Goal: Transaction & Acquisition: Purchase product/service

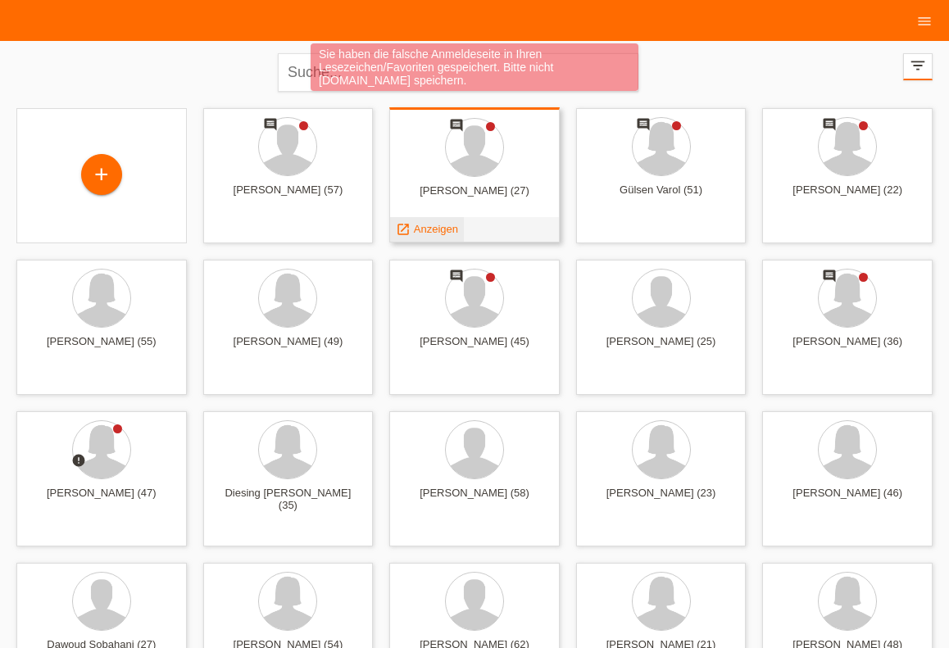
click at [425, 223] on span "Anzeigen" at bounding box center [436, 229] width 44 height 12
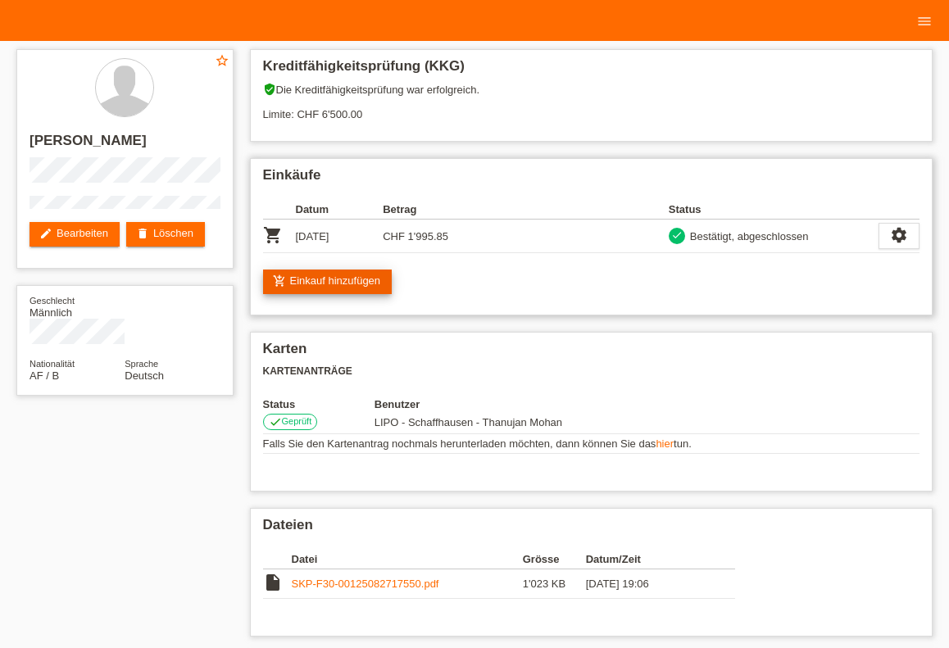
click at [366, 288] on link "add_shopping_cart Einkauf hinzufügen" at bounding box center [328, 282] width 130 height 25
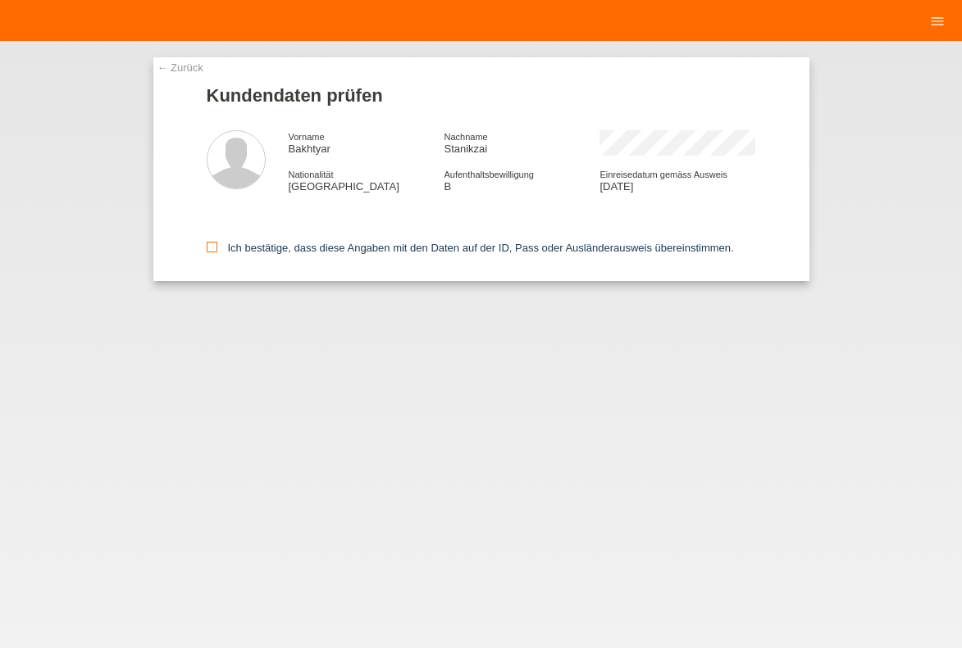
click at [314, 248] on label "Ich bestätige, dass diese Angaben mit den Daten auf der ID, Pass oder Ausländer…" at bounding box center [470, 248] width 527 height 12
click at [217, 248] on input "Ich bestätige, dass diese Angaben mit den Daten auf der ID, Pass oder Ausländer…" at bounding box center [212, 247] width 11 height 11
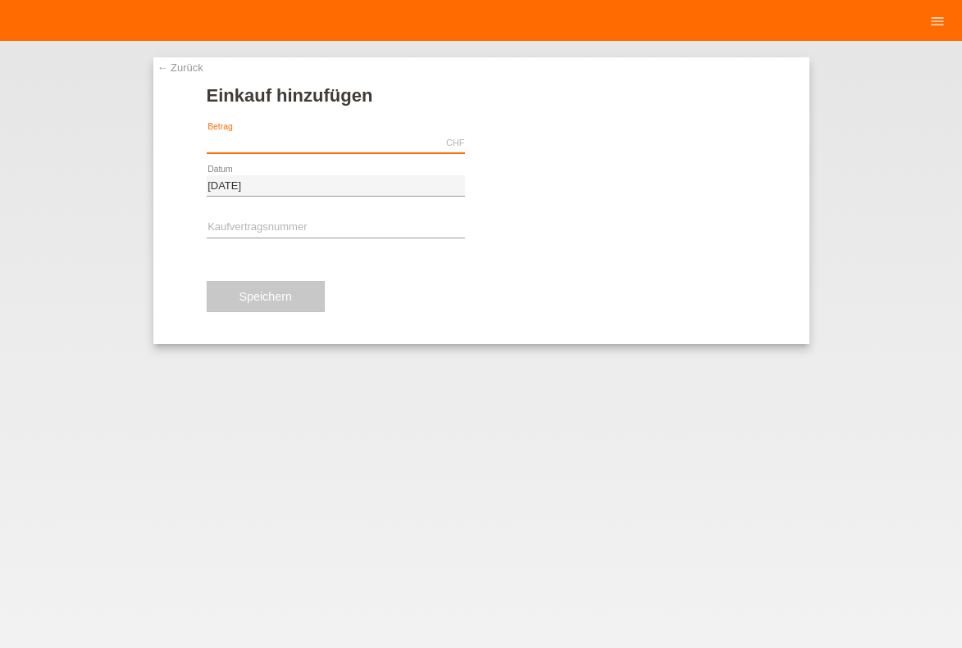
click at [316, 137] on input "text" at bounding box center [336, 143] width 258 height 20
type input "45.90"
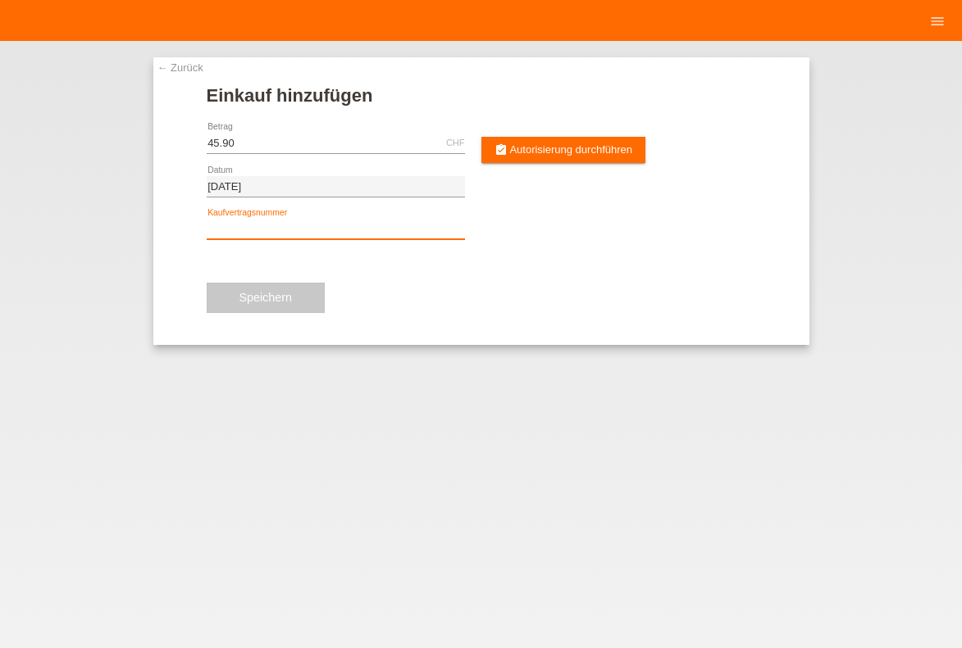
click at [277, 234] on input "text" at bounding box center [336, 229] width 258 height 20
type input "YJ4NLH"
click at [551, 136] on div "assignment_turned_in Autorisierung durchführen" at bounding box center [627, 143] width 258 height 43
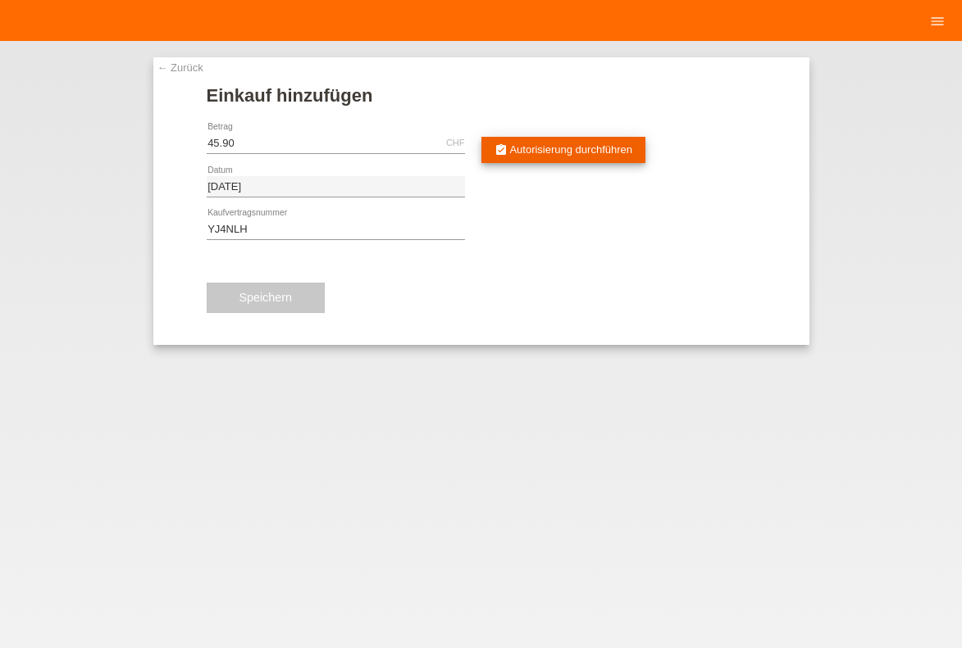
click at [569, 159] on link "assignment_turned_in Autorisierung durchführen" at bounding box center [563, 150] width 165 height 26
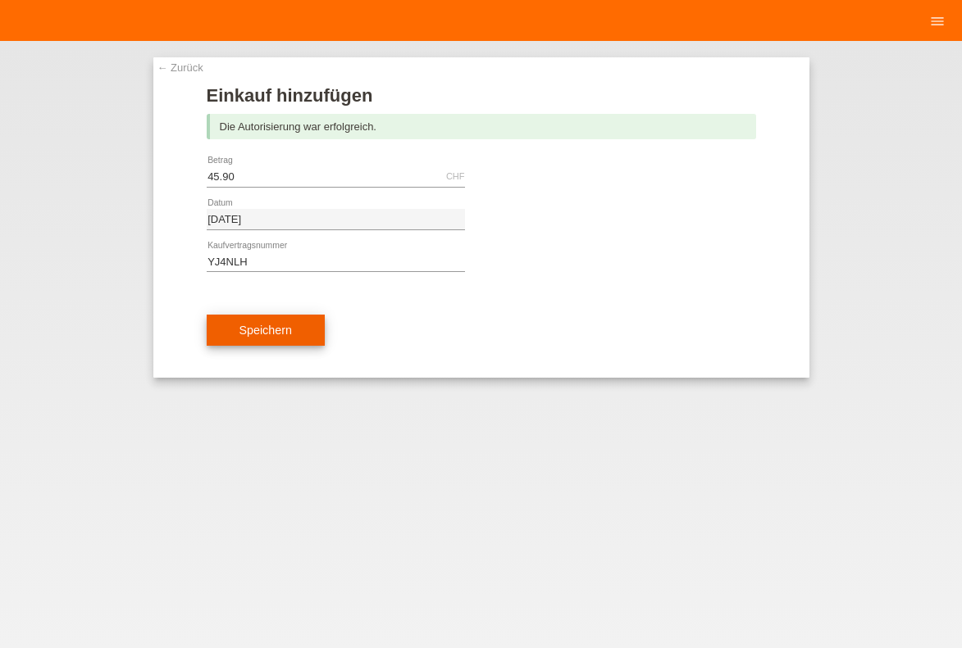
click at [243, 340] on button "Speichern" at bounding box center [266, 330] width 118 height 31
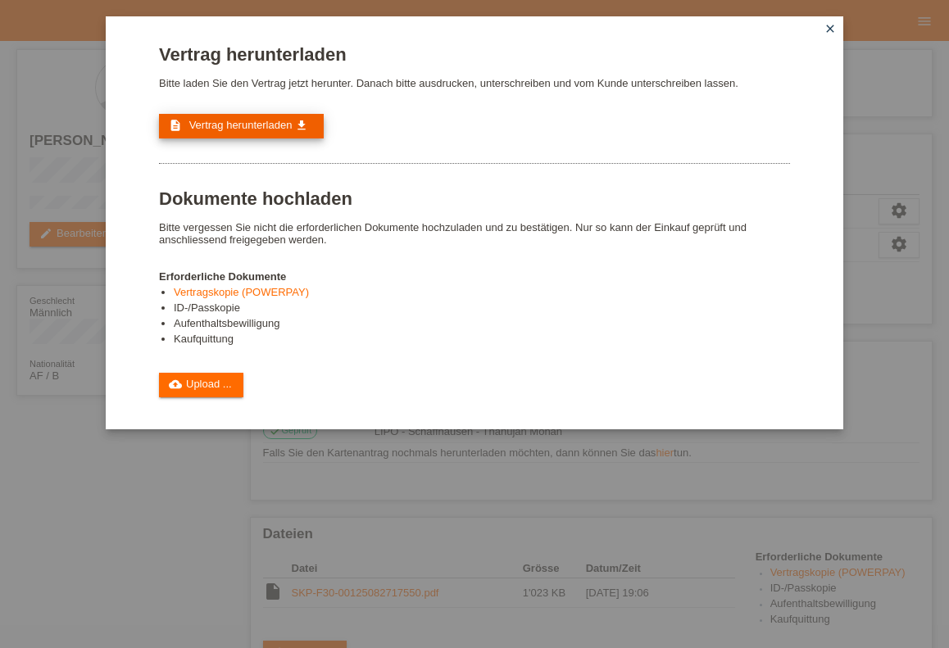
click at [268, 122] on span "Vertrag herunterladen" at bounding box center [240, 125] width 103 height 12
click at [828, 24] on icon "close" at bounding box center [830, 28] width 13 height 13
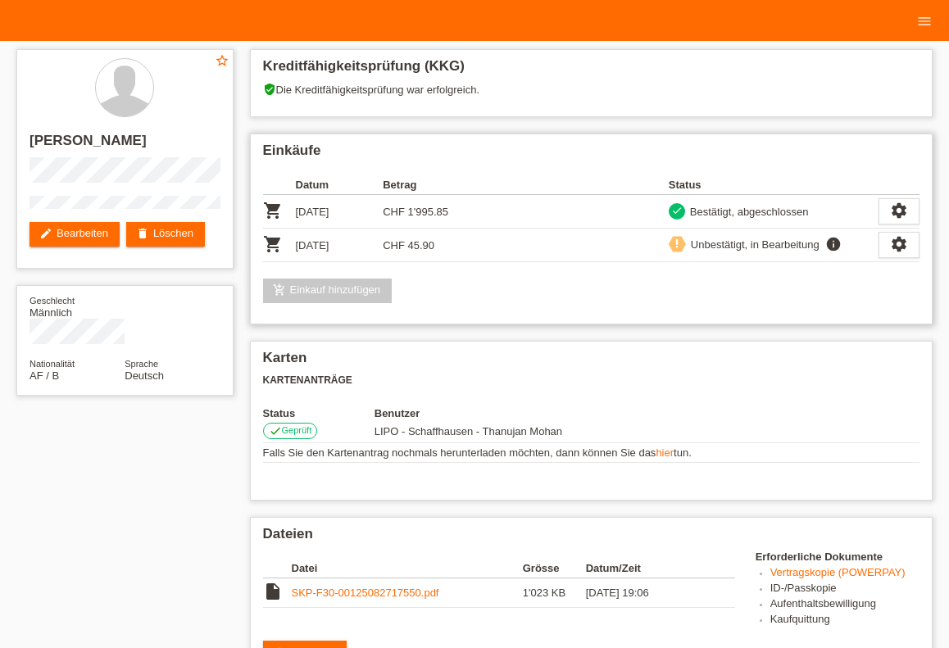
click at [371, 288] on link "add_shopping_cart Einkauf hinzufügen" at bounding box center [328, 291] width 130 height 25
click at [320, 293] on link "add_shopping_cart Einkauf hinzufügen" at bounding box center [328, 291] width 130 height 25
click at [891, 244] on icon "settings" at bounding box center [899, 244] width 18 height 18
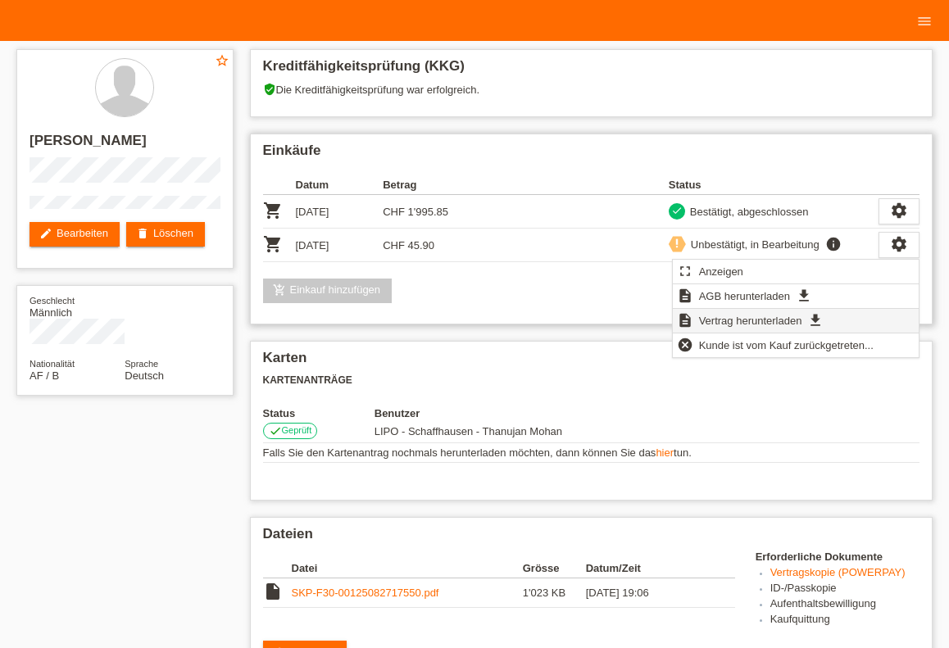
click at [773, 315] on span "Vertrag herunterladen" at bounding box center [751, 321] width 108 height 20
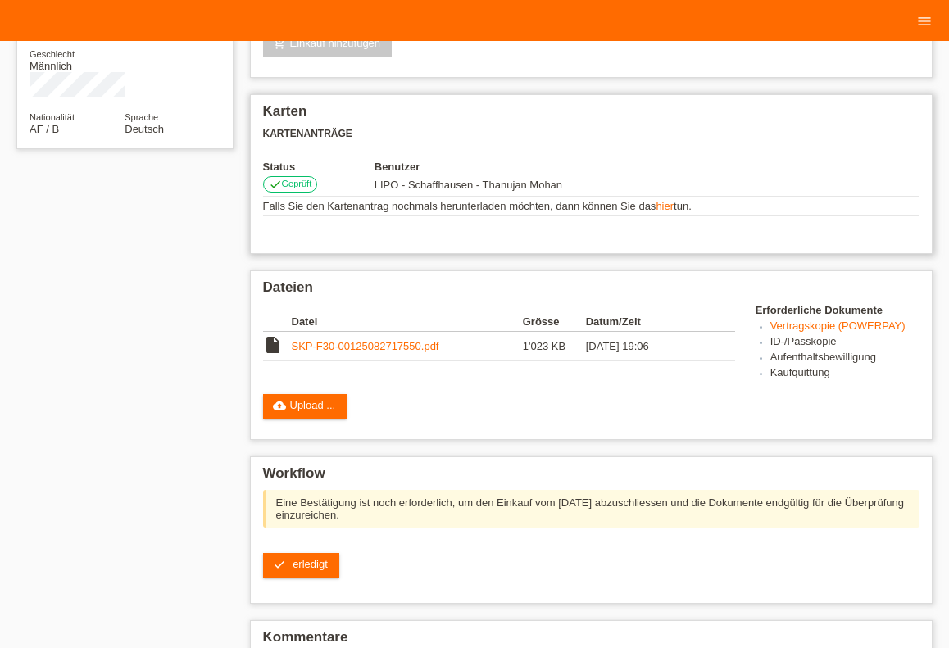
scroll to position [392, 0]
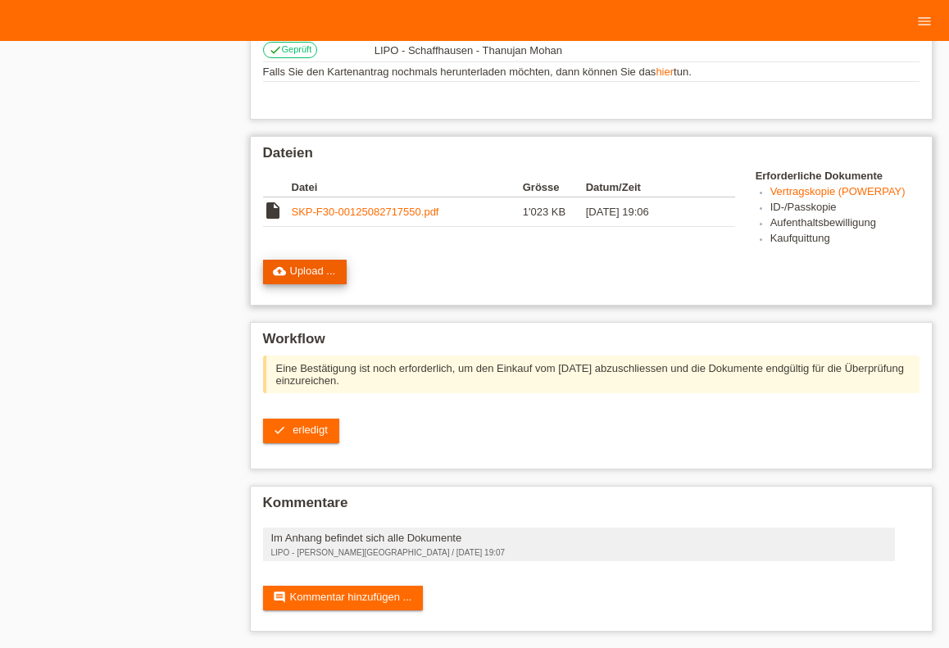
click at [311, 279] on link "cloud_upload Upload ..." at bounding box center [305, 272] width 84 height 25
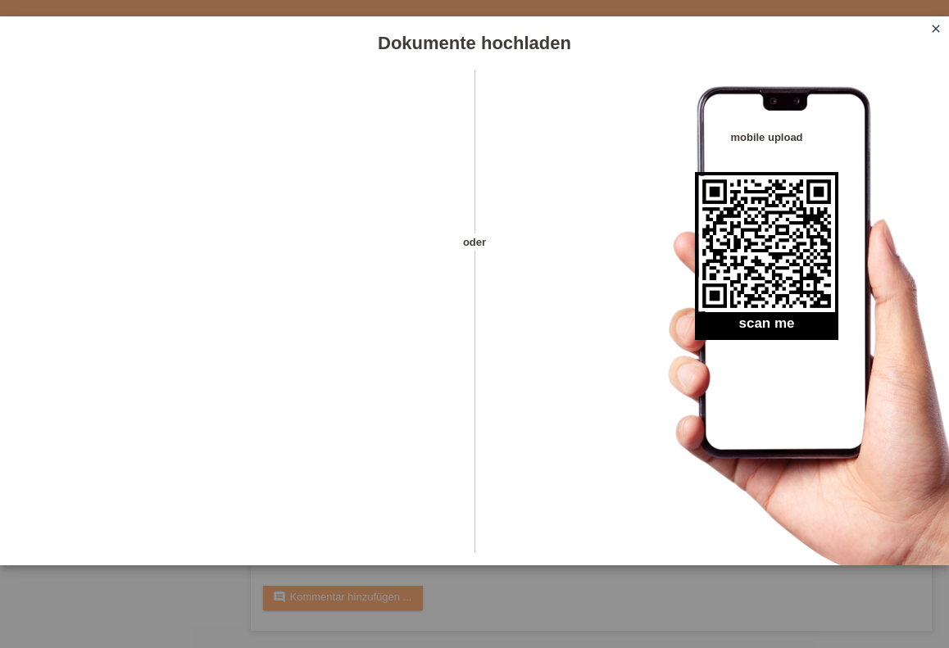
click at [940, 29] on icon "close" at bounding box center [936, 28] width 13 height 13
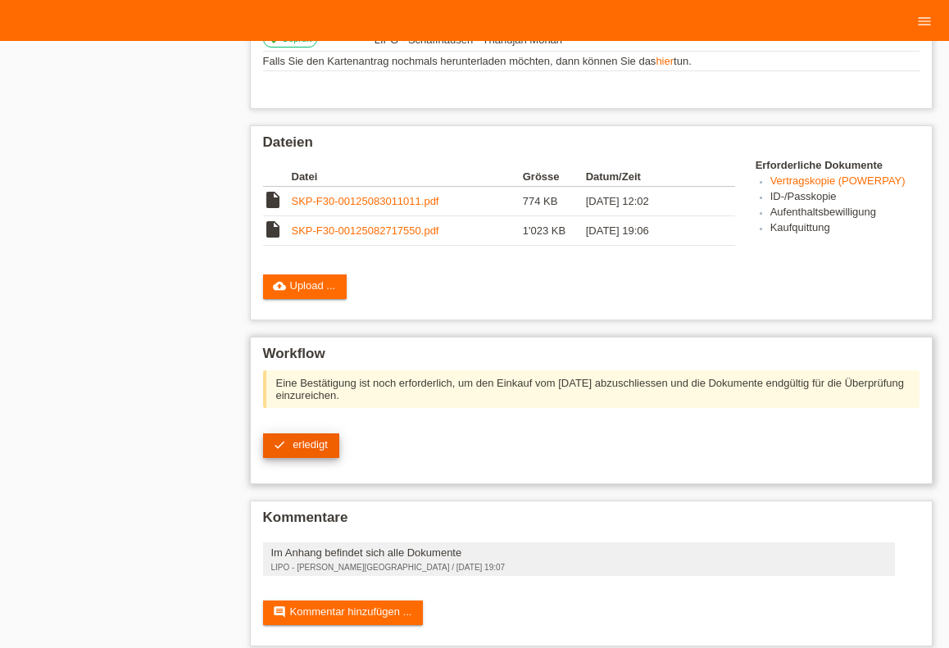
scroll to position [393, 0]
click at [291, 444] on link "check erledigt" at bounding box center [301, 445] width 76 height 25
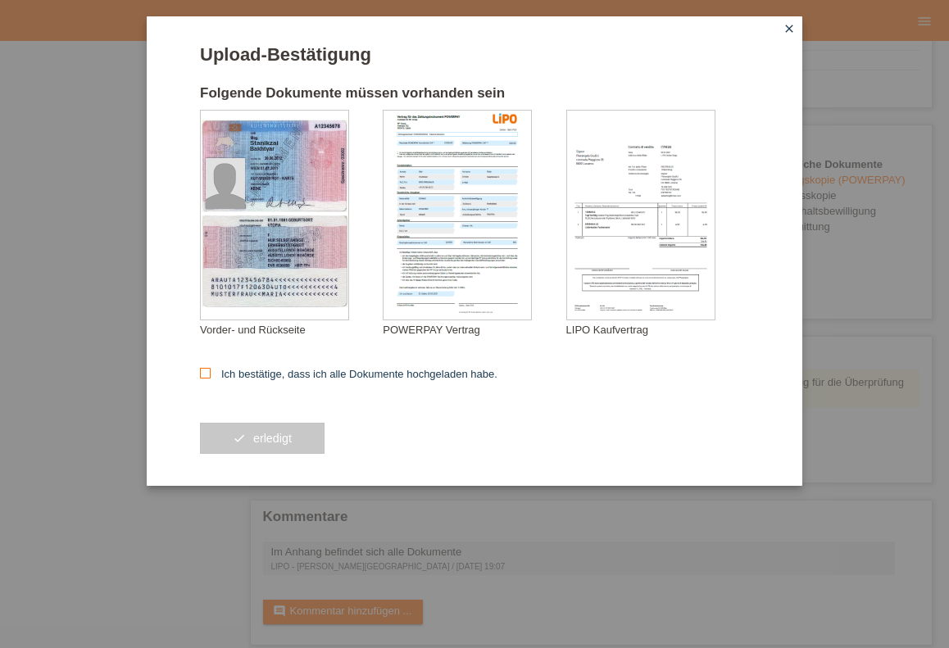
click at [284, 375] on label "Ich bestätige, dass ich alle Dokumente hochgeladen habe." at bounding box center [349, 374] width 298 height 12
click at [211, 375] on input "Ich bestätige, dass ich alle Dokumente hochgeladen habe." at bounding box center [205, 373] width 11 height 11
checkbox input "true"
click at [275, 438] on span "erledigt" at bounding box center [272, 438] width 39 height 13
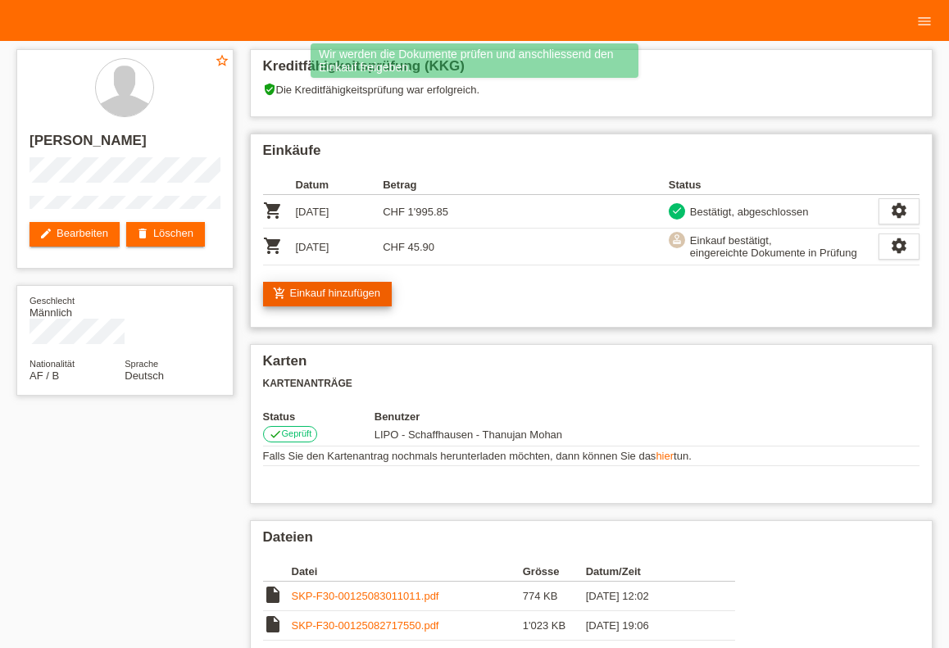
click at [343, 292] on link "add_shopping_cart Einkauf hinzufügen" at bounding box center [328, 294] width 130 height 25
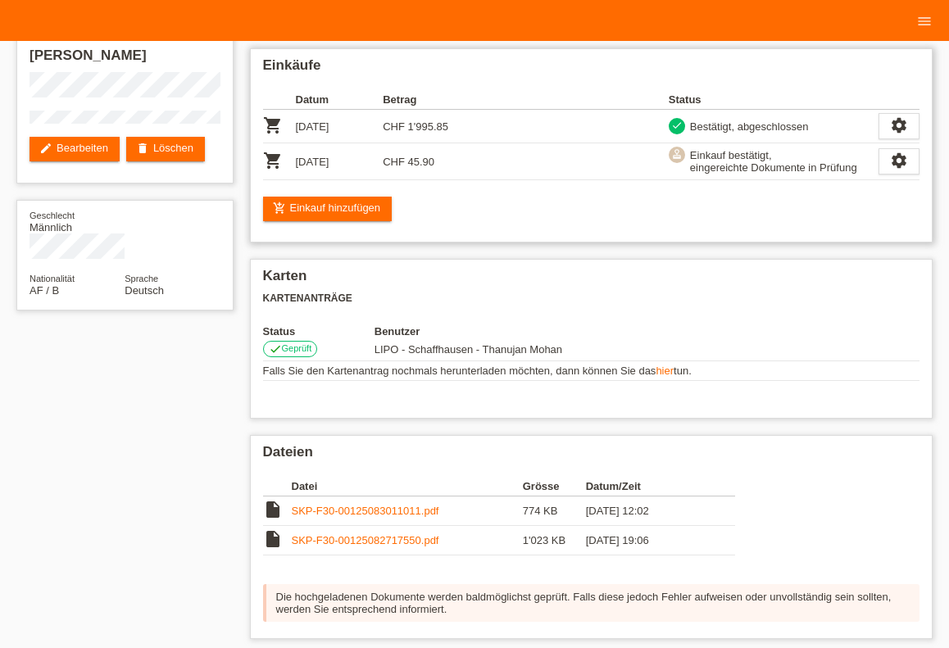
scroll to position [90, 0]
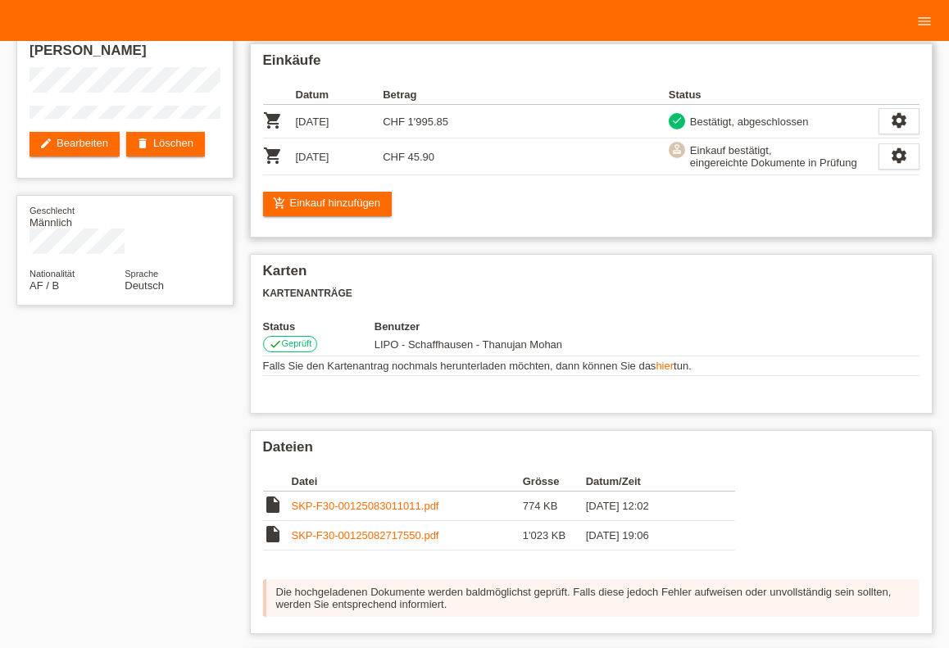
click at [352, 225] on div "Einkäufe Datum Betrag Status shopping_cart [DATE] CHF 1'995.85 check settings f…" at bounding box center [592, 140] width 684 height 194
click at [340, 189] on div "Einkäufe Datum Betrag Status shopping_cart 27.08.2025 CHF 1'995.85 check settin…" at bounding box center [592, 140] width 684 height 194
click at [340, 198] on link "add_shopping_cart Einkauf hinzufügen" at bounding box center [328, 204] width 130 height 25
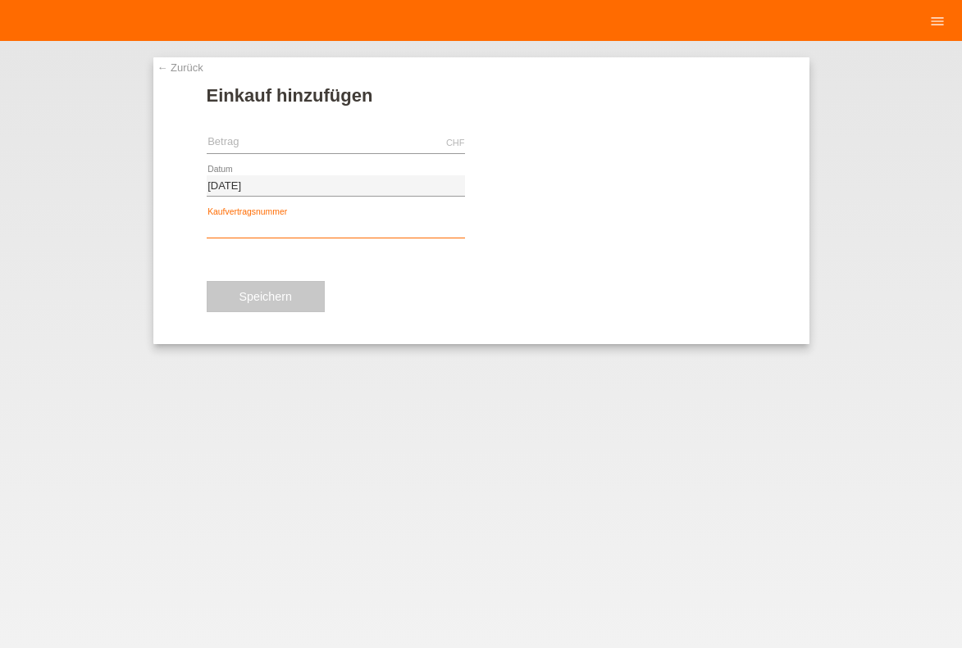
click at [330, 237] on input "text" at bounding box center [336, 228] width 258 height 20
type input "YJ4NLE"
click at [280, 139] on input "text" at bounding box center [336, 143] width 258 height 20
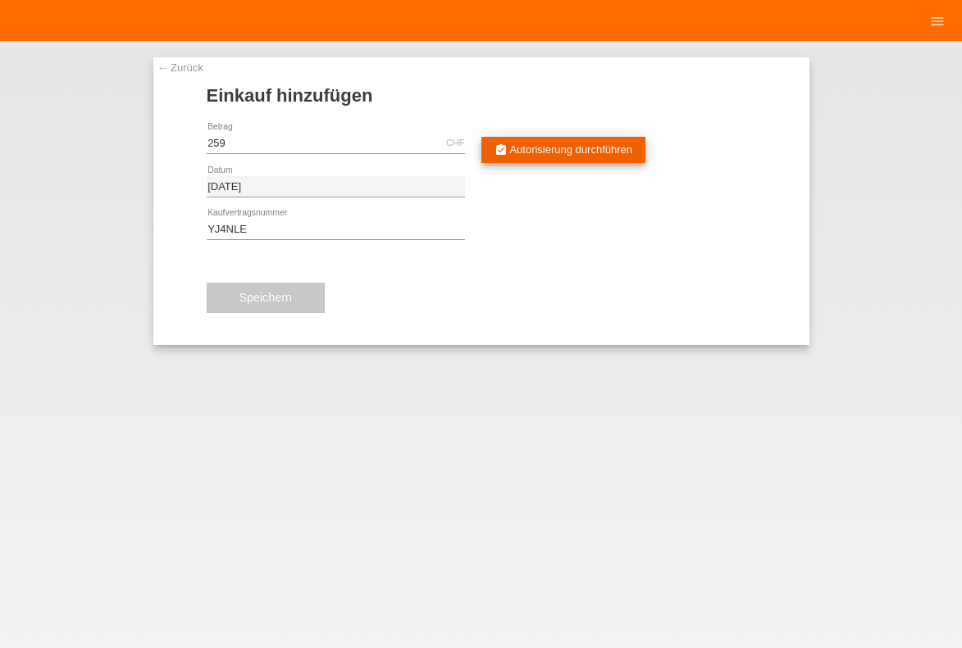
type input "259.00"
click at [524, 162] on link "assignment_turned_in Autorisierung durchführen" at bounding box center [563, 150] width 165 height 26
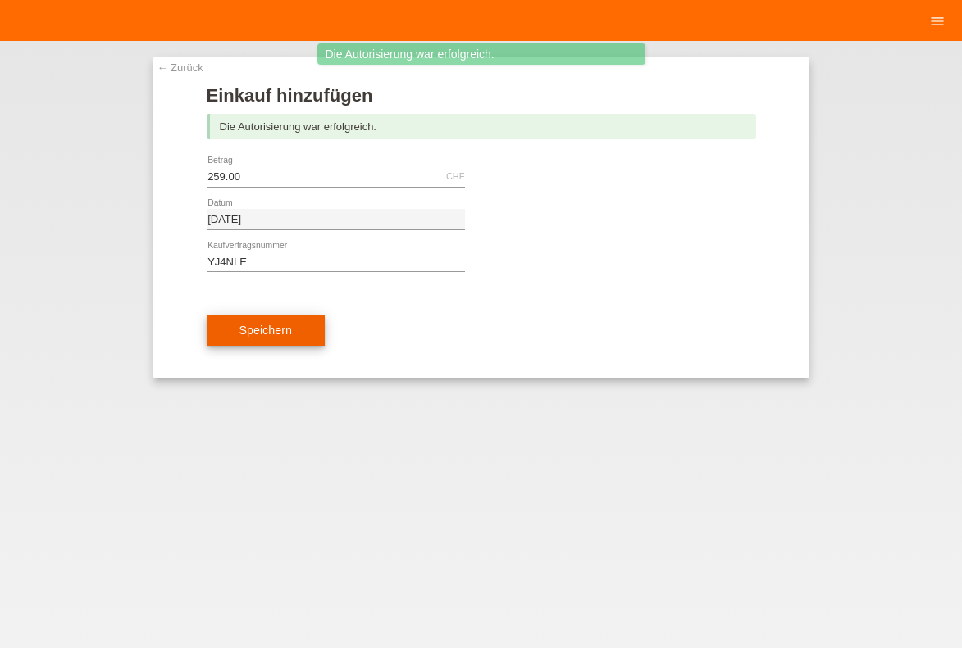
click at [274, 329] on span "Speichern" at bounding box center [265, 330] width 52 height 13
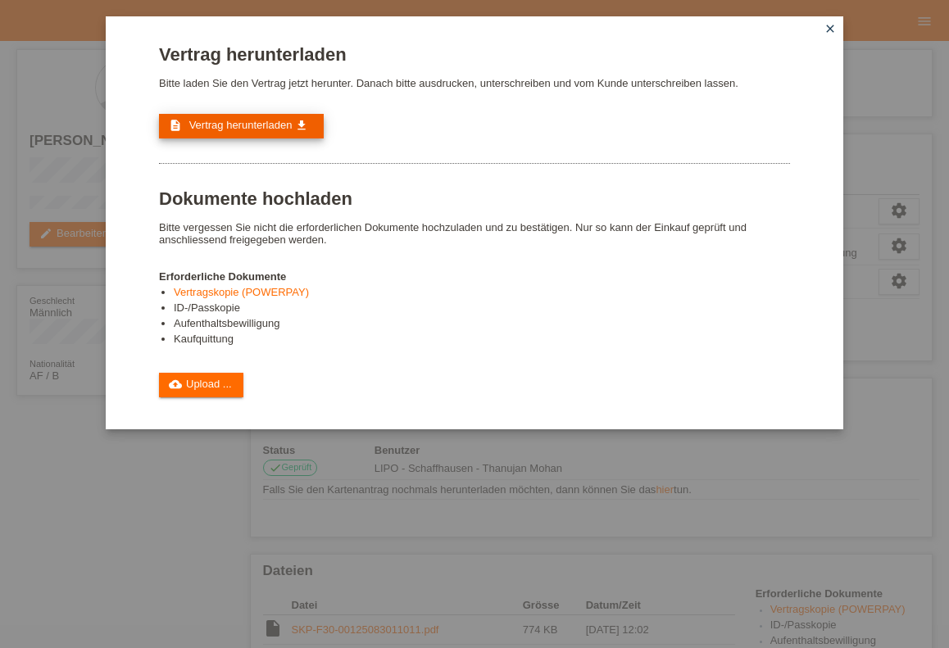
click at [259, 125] on span "Vertrag herunterladen" at bounding box center [240, 125] width 103 height 12
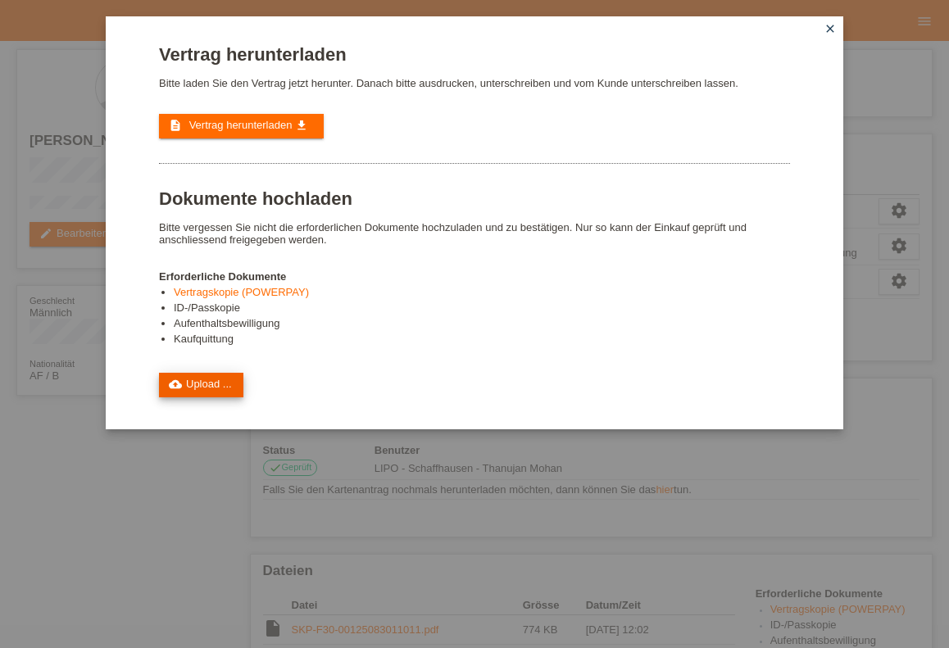
click at [211, 398] on link "cloud_upload Upload ..." at bounding box center [201, 385] width 84 height 25
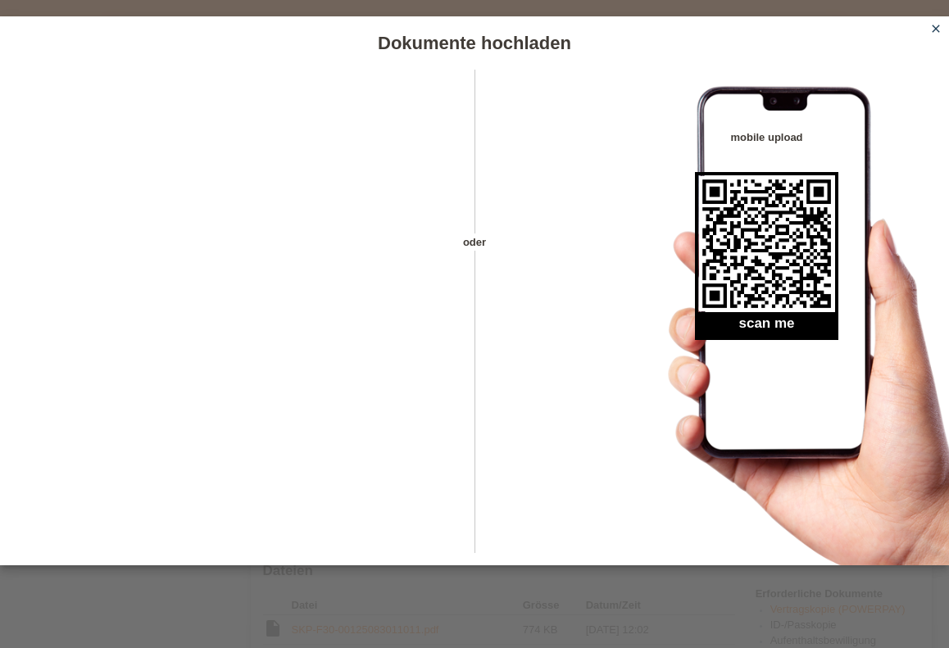
click at [933, 36] on link "close" at bounding box center [936, 29] width 21 height 19
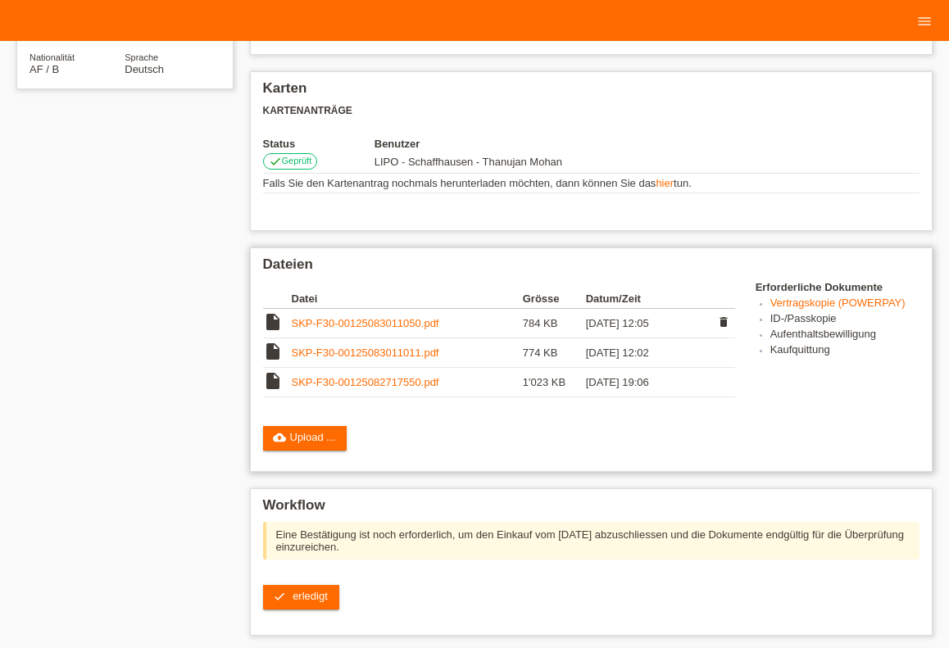
scroll to position [451, 0]
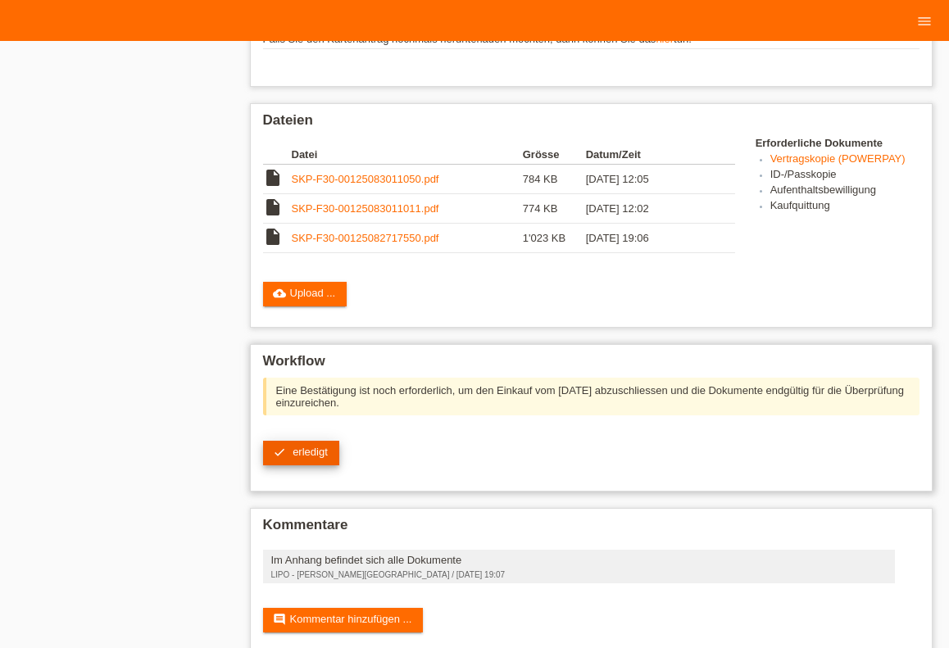
click at [312, 455] on span "erledigt" at bounding box center [310, 452] width 35 height 12
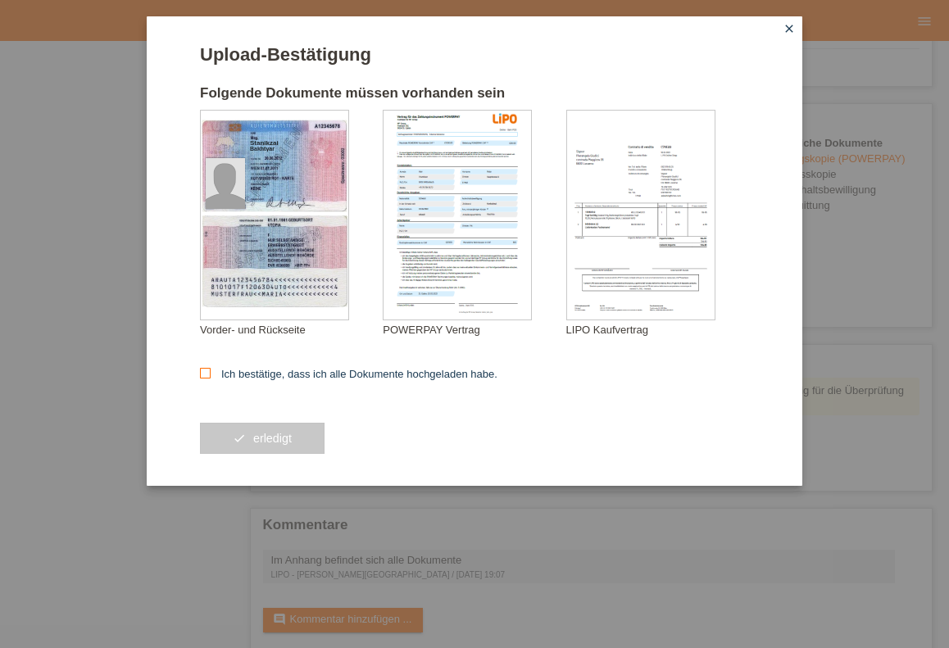
click at [254, 377] on label "Ich bestätige, dass ich alle Dokumente hochgeladen habe." at bounding box center [349, 374] width 298 height 12
click at [211, 377] on input "Ich bestätige, dass ich alle Dokumente hochgeladen habe." at bounding box center [205, 373] width 11 height 11
checkbox input "true"
click at [264, 429] on button "check erledigt" at bounding box center [262, 438] width 125 height 31
